Goal: Task Accomplishment & Management: Manage account settings

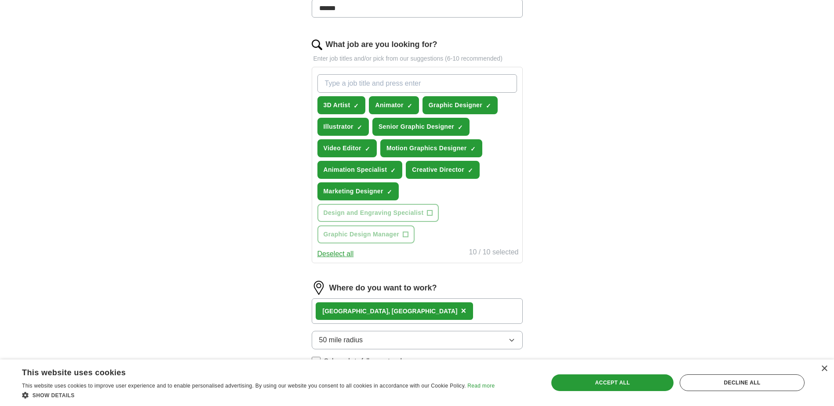
scroll to position [264, 0]
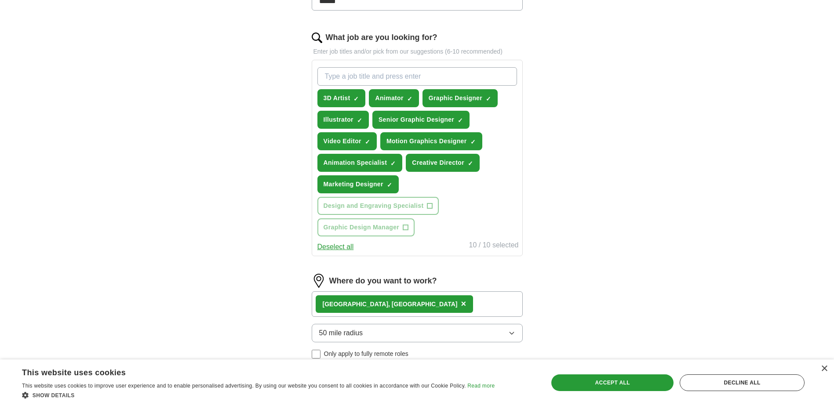
click at [361, 76] on input "What job are you looking for?" at bounding box center [417, 76] width 200 height 18
click at [0, 0] on span "×" at bounding box center [0, 0] width 0 height 0
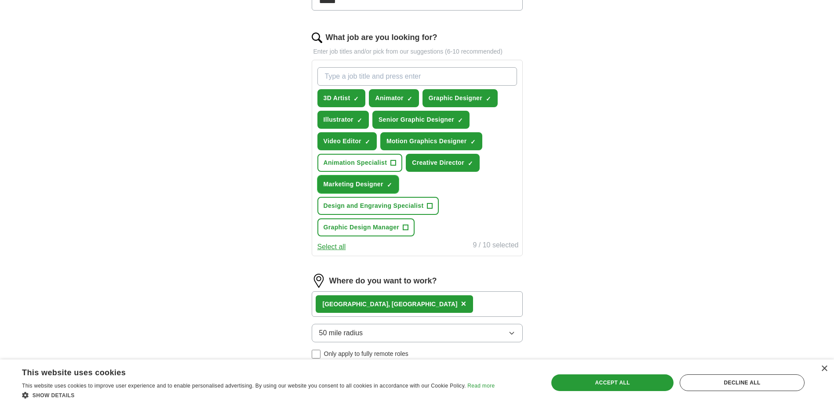
click at [0, 0] on span "×" at bounding box center [0, 0] width 0 height 0
click at [344, 76] on input "What job are you looking for?" at bounding box center [417, 76] width 200 height 18
type input "Print Designer"
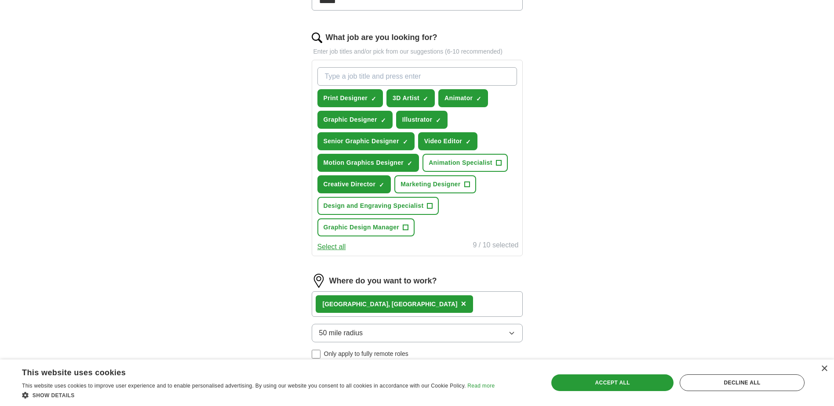
click at [388, 70] on input "What job are you looking for?" at bounding box center [417, 76] width 200 height 18
drag, startPoint x: 390, startPoint y: 77, endPoint x: 269, endPoint y: 69, distance: 121.2
click at [269, 69] on div "ApplyIQ Let ApplyIQ do the hard work of searching and applying for jobs. Just t…" at bounding box center [417, 117] width 563 height 708
type input "M"
type input "Brand Designer"
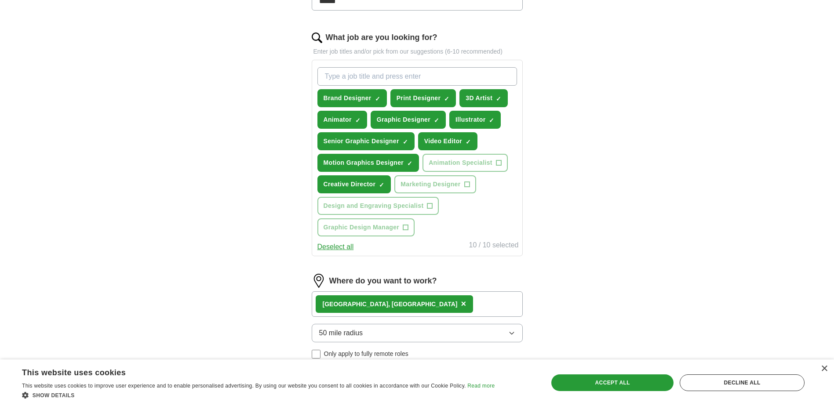
click at [335, 74] on input "What job are you looking for?" at bounding box center [417, 76] width 200 height 18
click at [369, 71] on input "What job are you looking for?" at bounding box center [417, 76] width 200 height 18
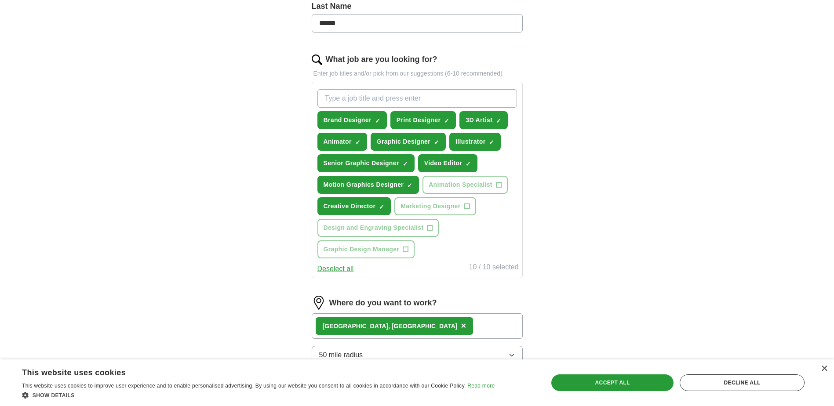
scroll to position [418, 0]
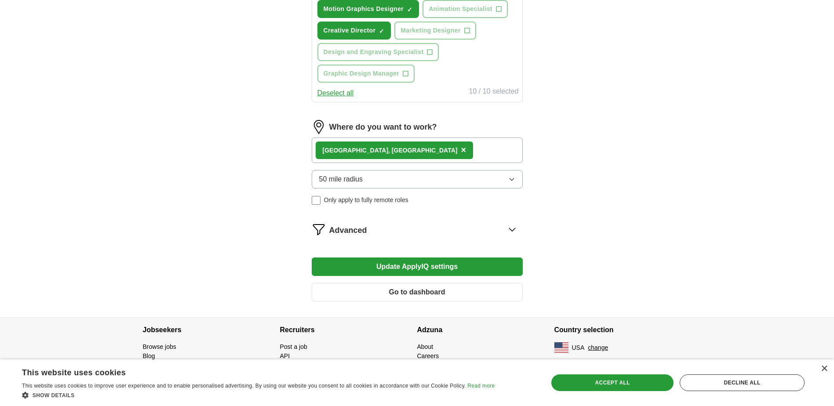
click at [418, 262] on button "Update ApplyIQ settings" at bounding box center [417, 267] width 211 height 18
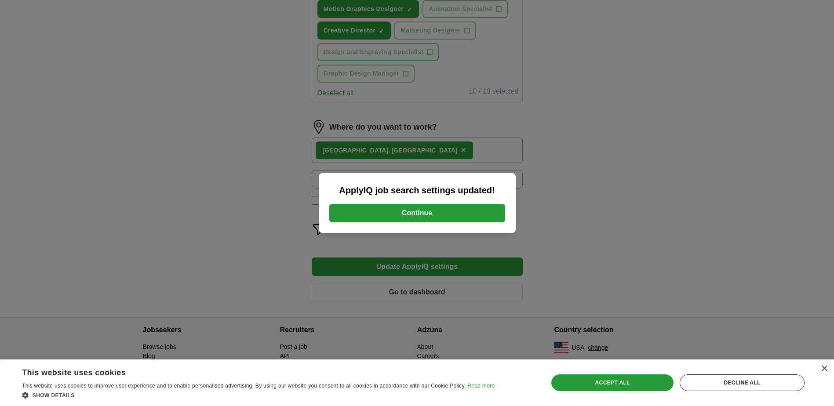
click at [426, 220] on button "Continue" at bounding box center [417, 213] width 176 height 18
